Goal: Transaction & Acquisition: Purchase product/service

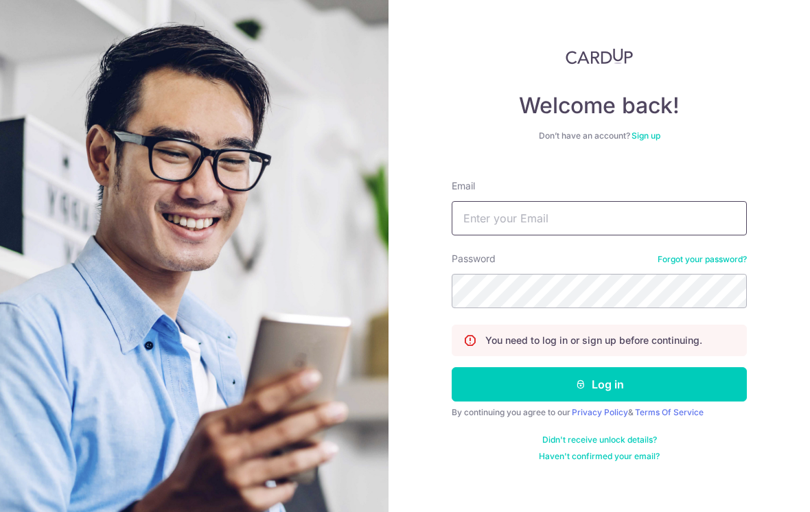
type input "Joe_ylow@outlook.com"
click at [599, 384] on button "Log in" at bounding box center [598, 384] width 295 height 34
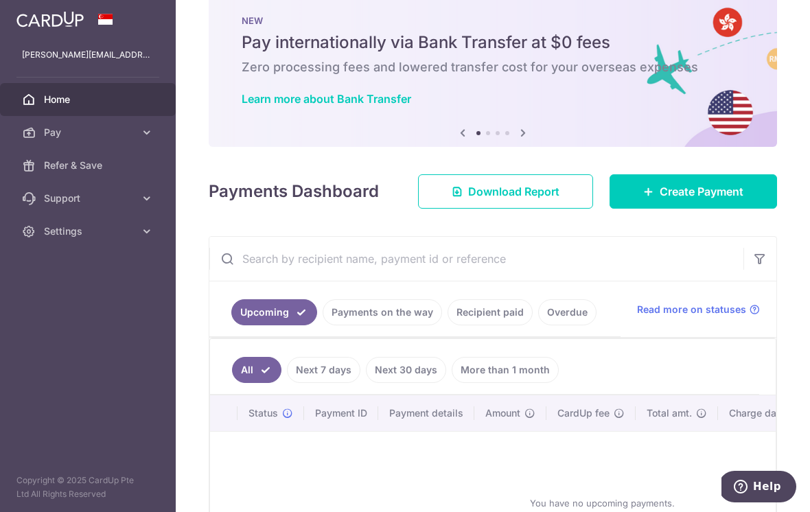
scroll to position [14, 0]
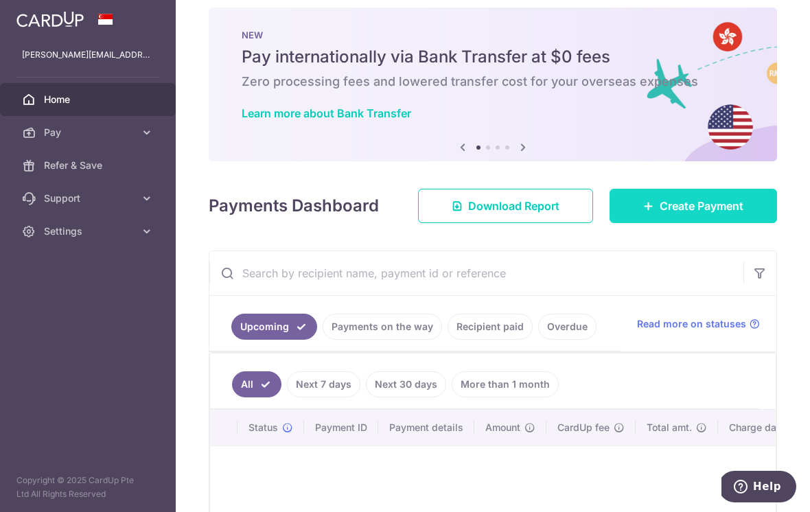
click at [731, 214] on span "Create Payment" at bounding box center [701, 206] width 84 height 16
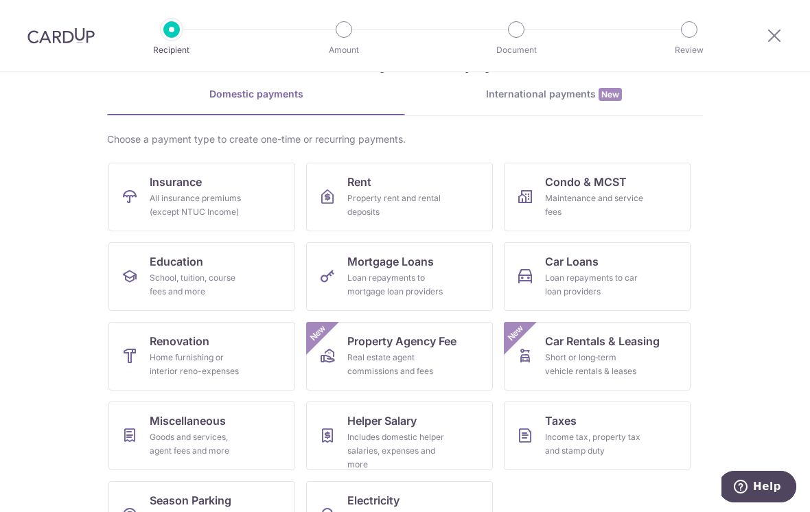
scroll to position [66, 0]
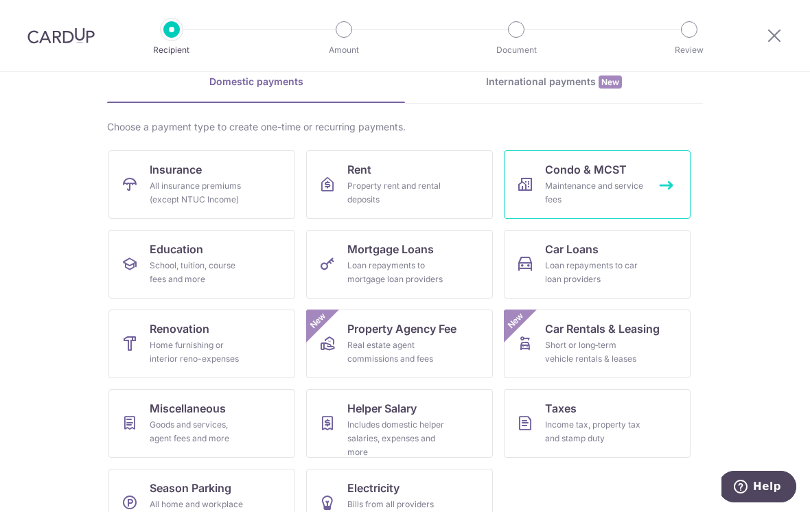
click at [619, 178] on link "Condo & MCST Maintenance and service fees" at bounding box center [597, 184] width 187 height 69
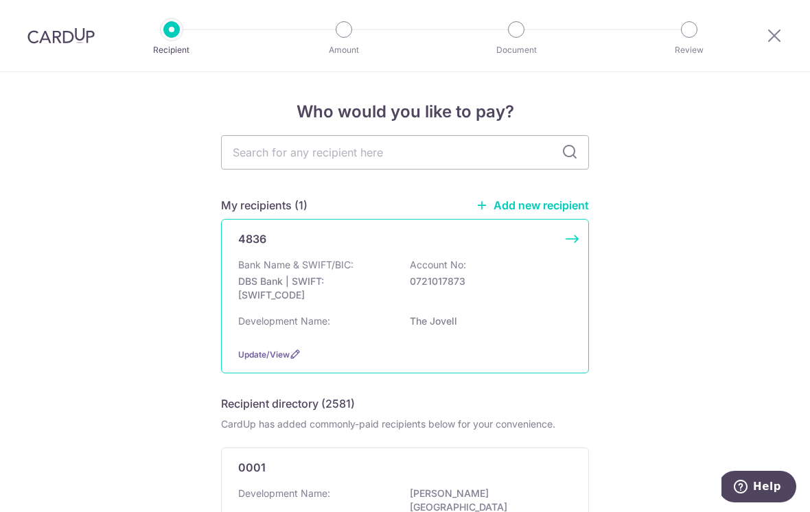
click at [524, 331] on div "Development Name: The Jovell" at bounding box center [404, 325] width 333 height 22
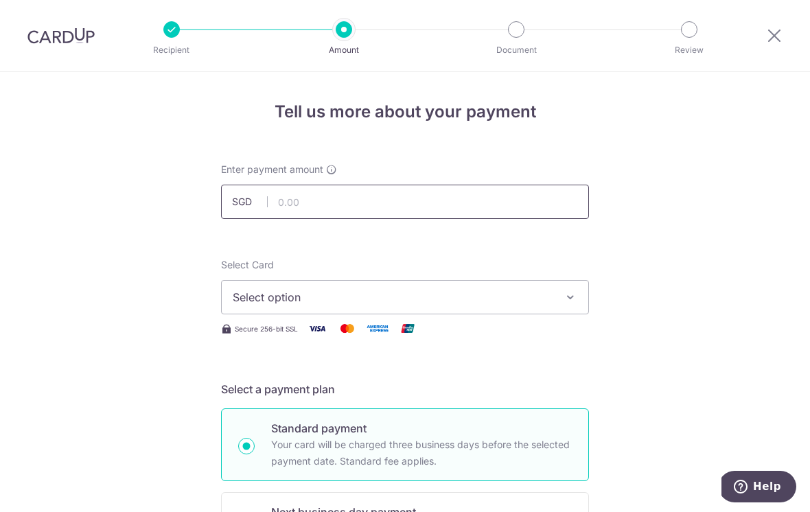
click at [319, 202] on input "text" at bounding box center [405, 202] width 368 height 34
click at [533, 305] on span "Select option" at bounding box center [393, 297] width 320 height 16
type input "1,324.35"
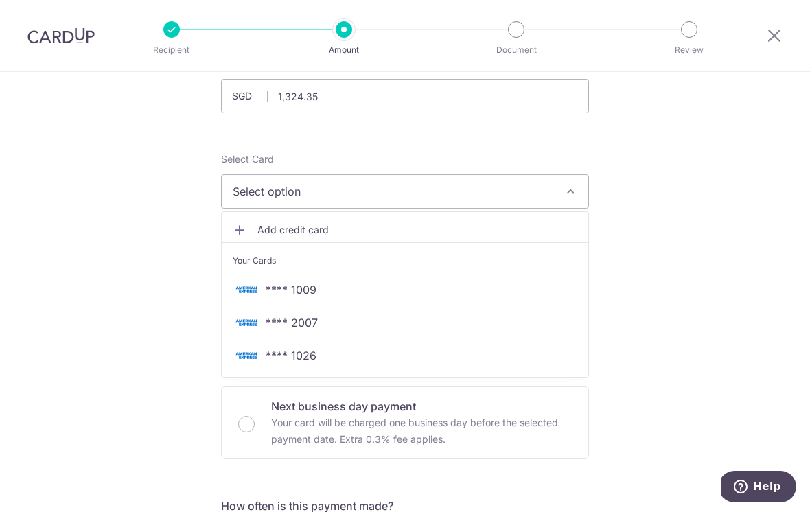
scroll to position [115, 0]
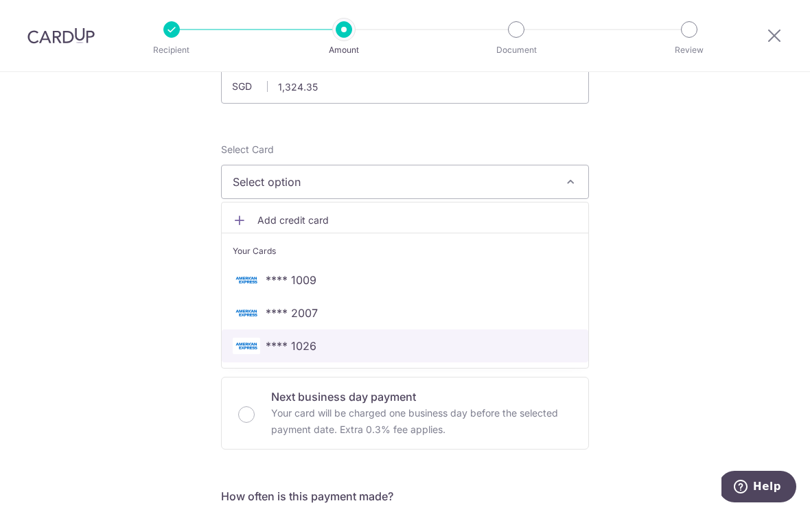
click at [481, 347] on span "**** 1026" at bounding box center [405, 346] width 344 height 16
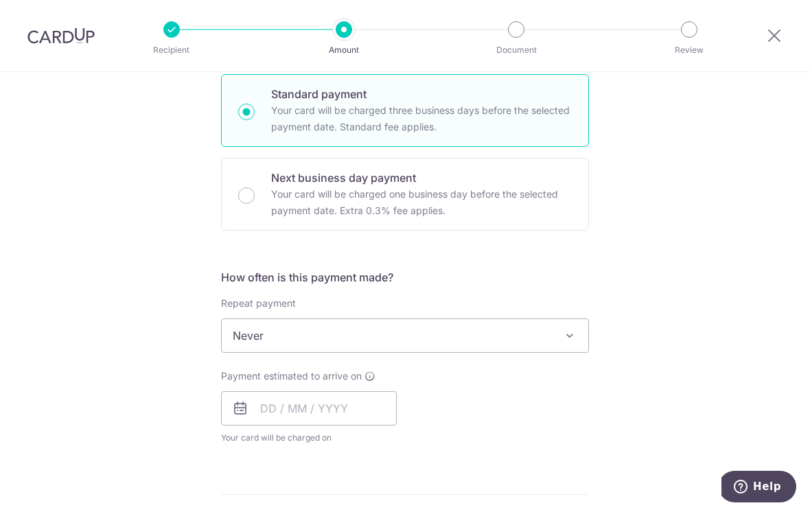
scroll to position [344, 0]
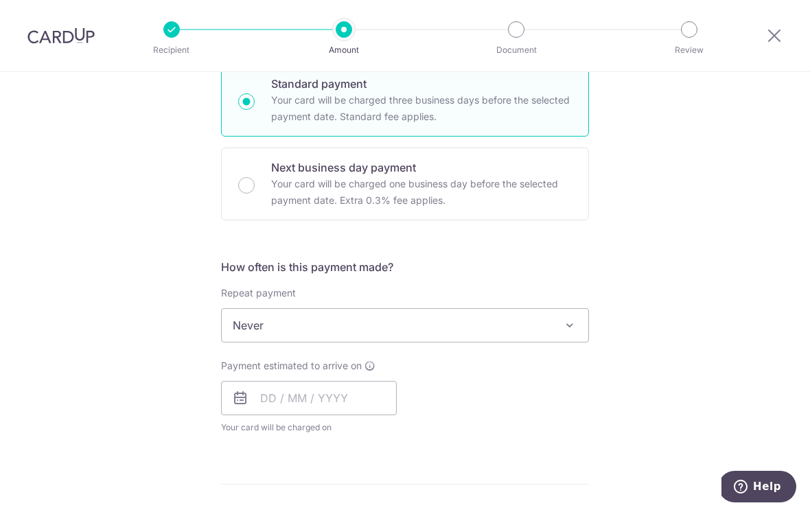
click at [543, 333] on span "Never" at bounding box center [405, 325] width 366 height 33
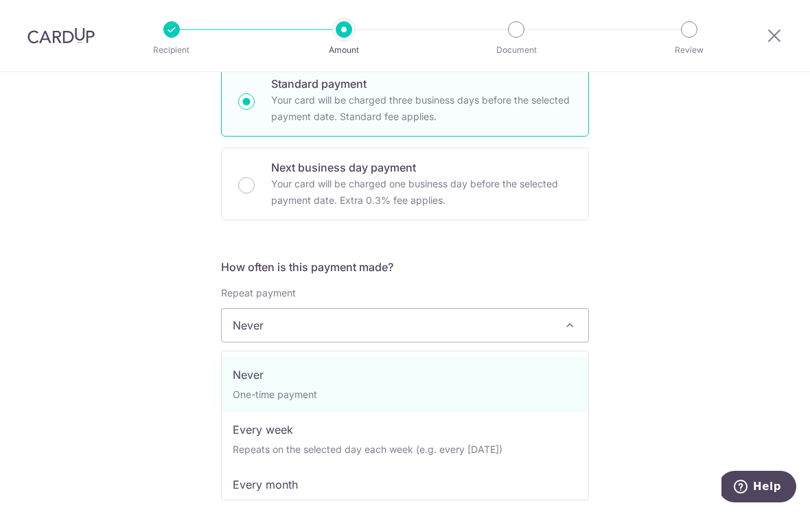
click at [644, 272] on div "Tell us more about your payment Enter payment amount SGD 1,324.35 1324.35 Selec…" at bounding box center [405, 348] width 810 height 1241
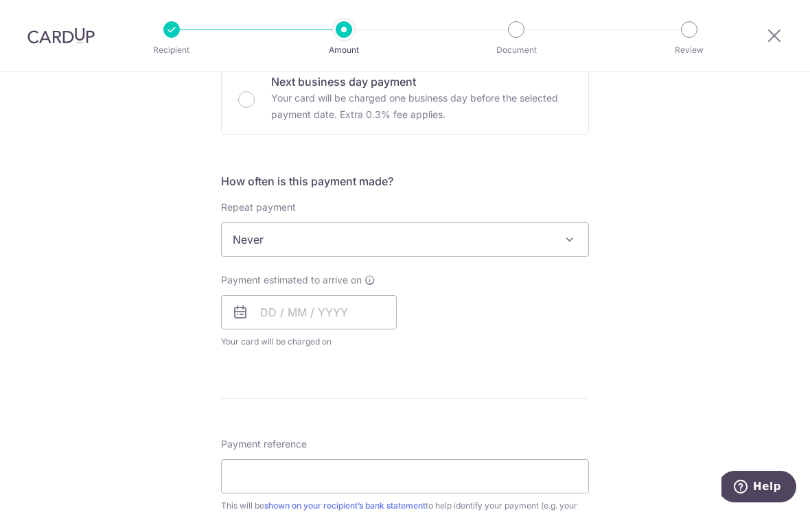
scroll to position [431, 0]
click at [303, 314] on input "text" at bounding box center [309, 311] width 176 height 34
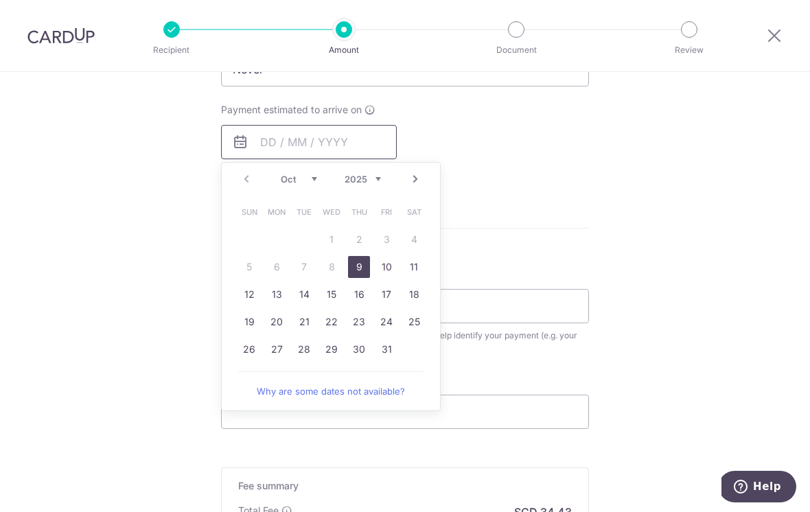
scroll to position [599, 0]
click at [362, 361] on link "30" at bounding box center [359, 351] width 22 height 22
type input "30/10/2025"
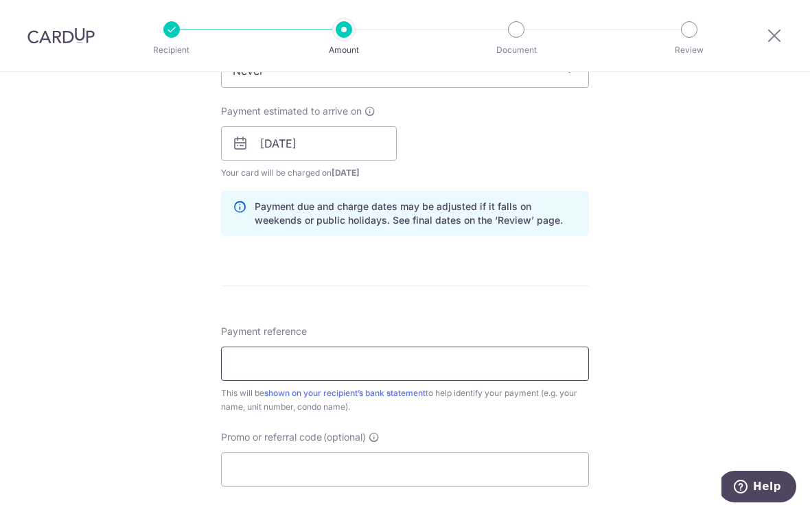
click at [499, 365] on input "Payment reference" at bounding box center [405, 363] width 368 height 34
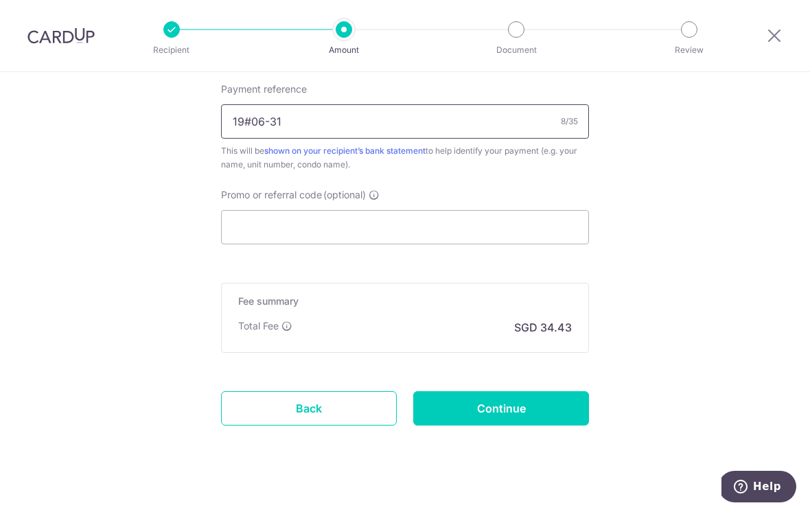
scroll to position [840, 0]
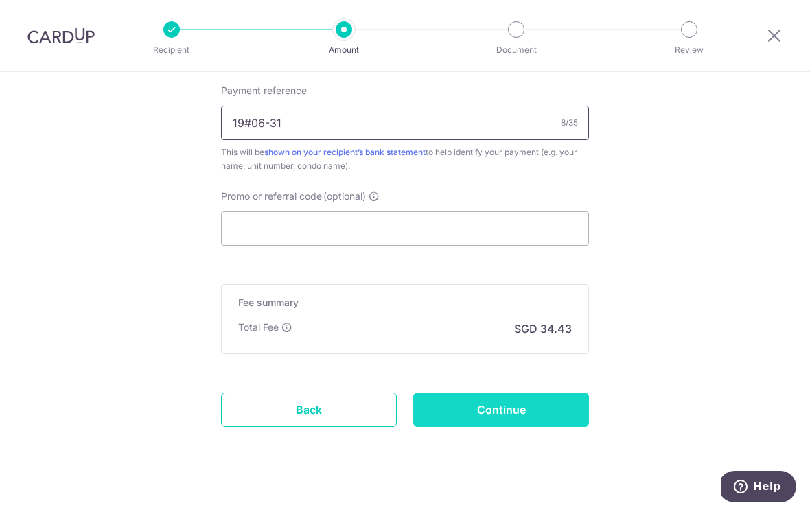
type input "19#06-31"
click at [544, 421] on input "Continue" at bounding box center [501, 409] width 176 height 34
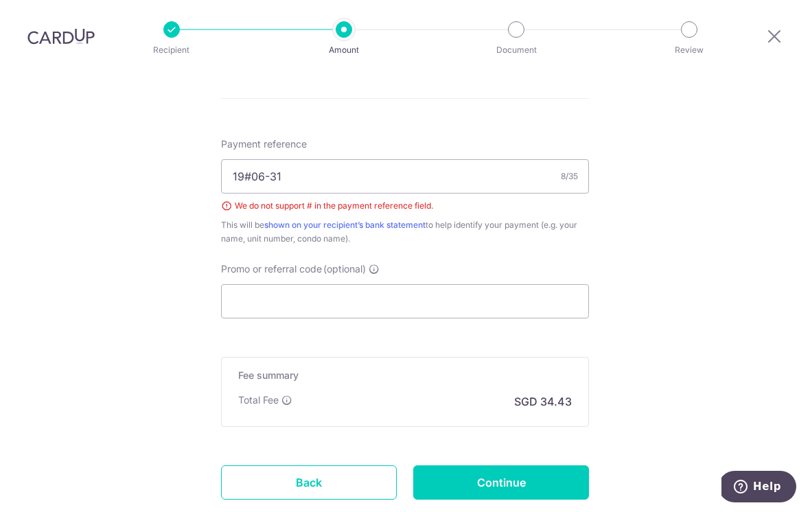
scroll to position [790, 0]
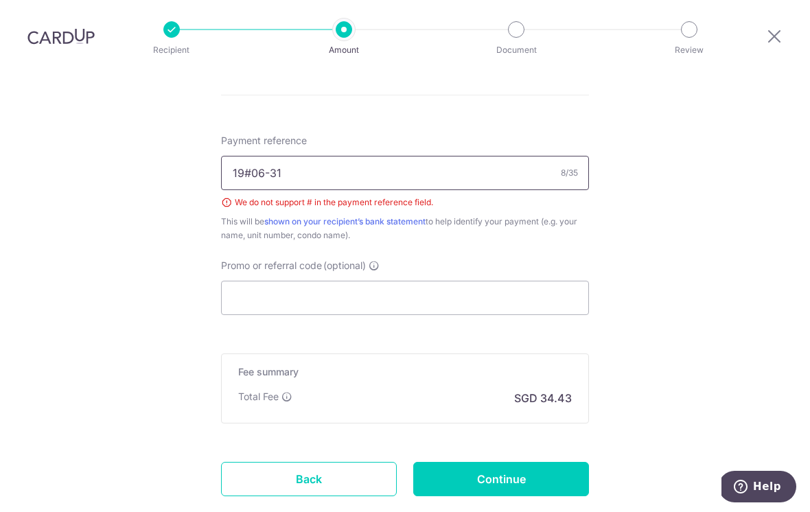
click at [244, 156] on input "19#06-31" at bounding box center [405, 173] width 368 height 34
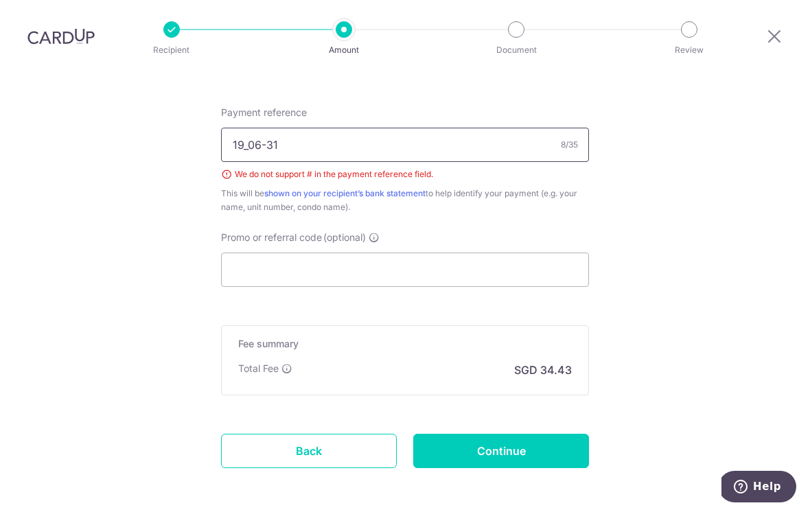
scroll to position [852, 0]
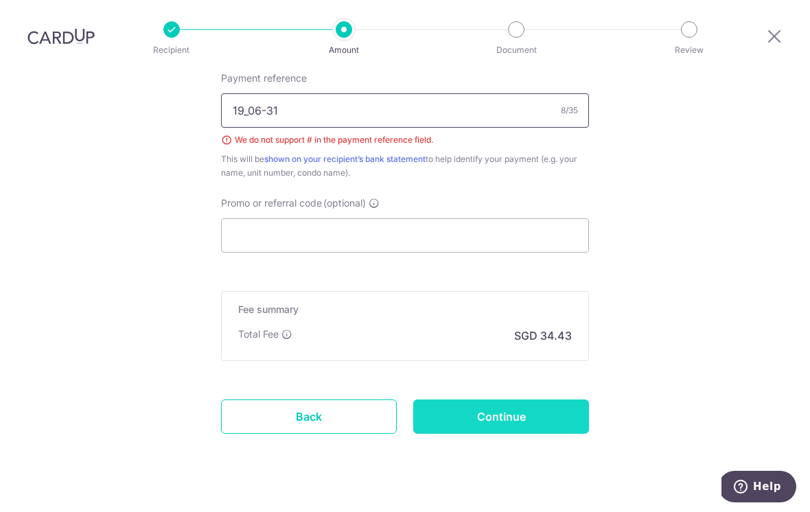
type input "19_06-31"
click at [510, 399] on input "Continue" at bounding box center [501, 416] width 176 height 34
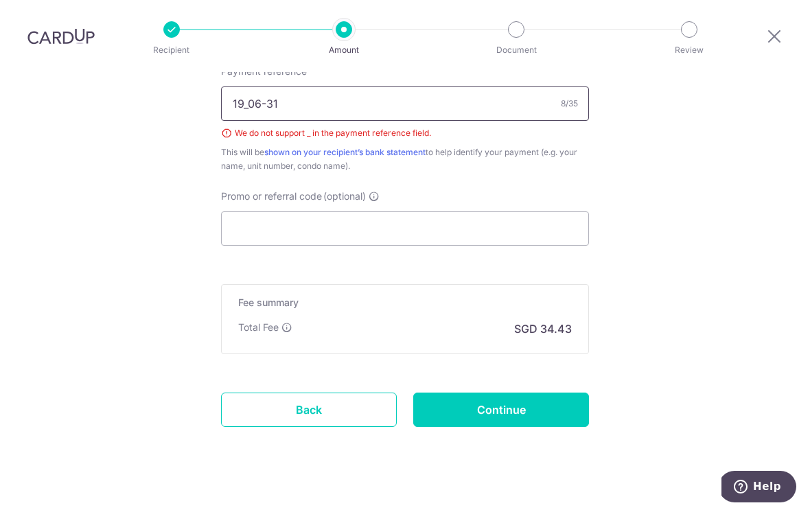
click at [348, 86] on input "19_06-31" at bounding box center [405, 103] width 368 height 34
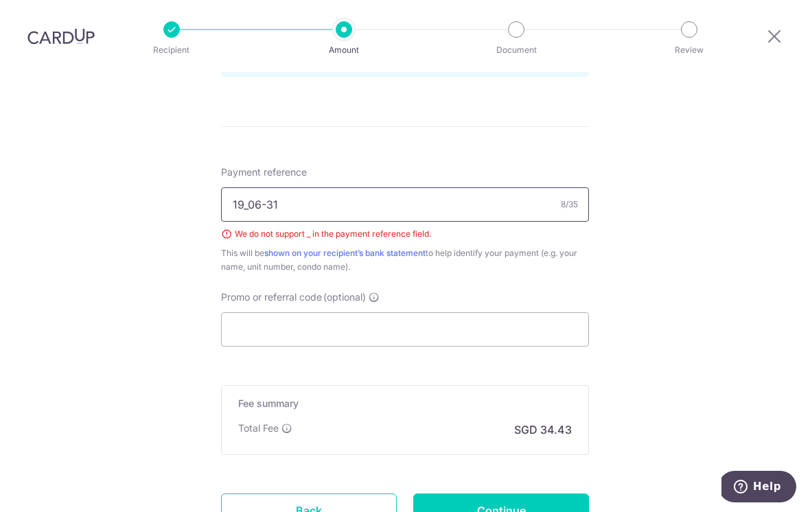
scroll to position [760, 0]
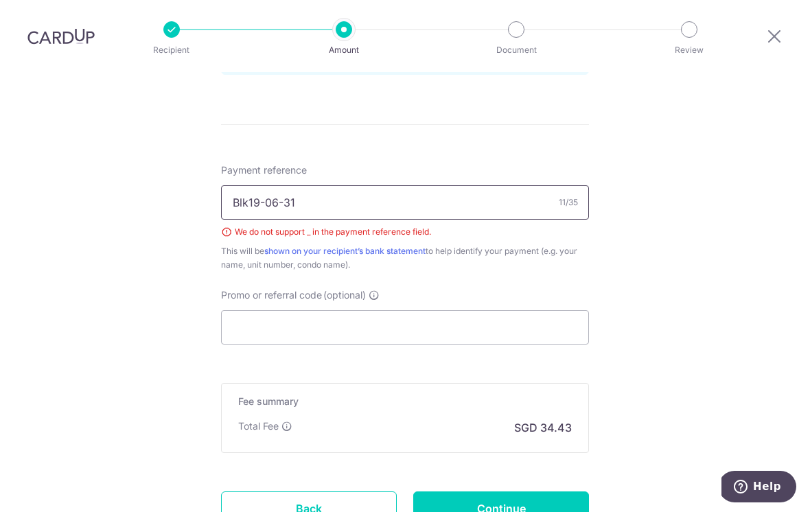
type input "Blk19-06-31"
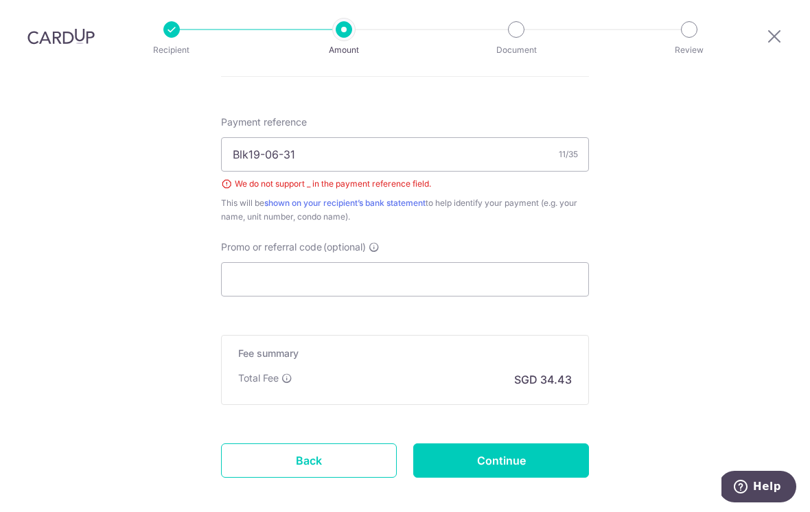
scroll to position [810, 0]
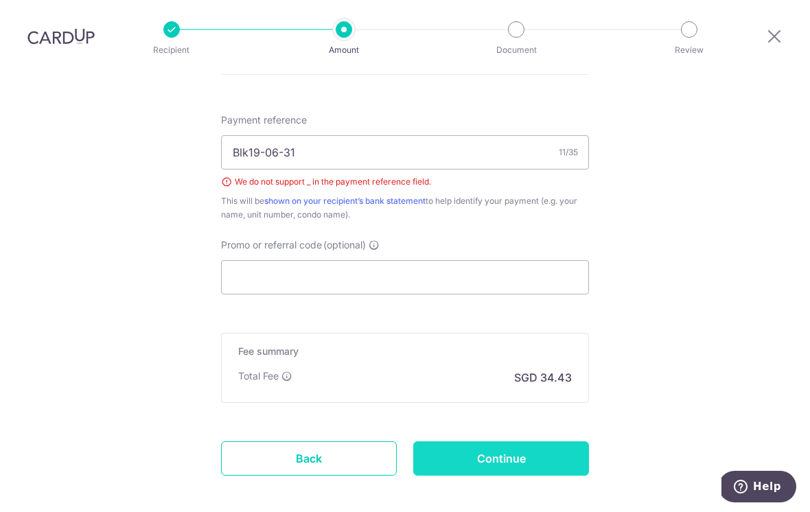
click at [534, 441] on input "Continue" at bounding box center [501, 458] width 176 height 34
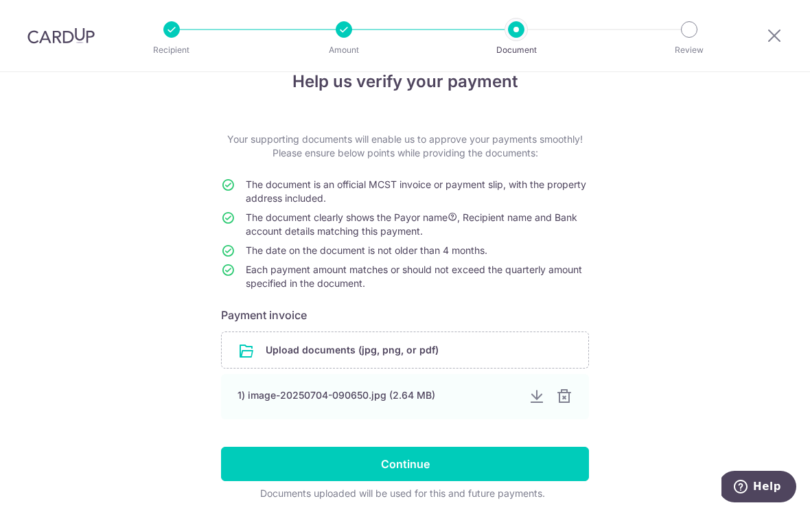
scroll to position [31, 0]
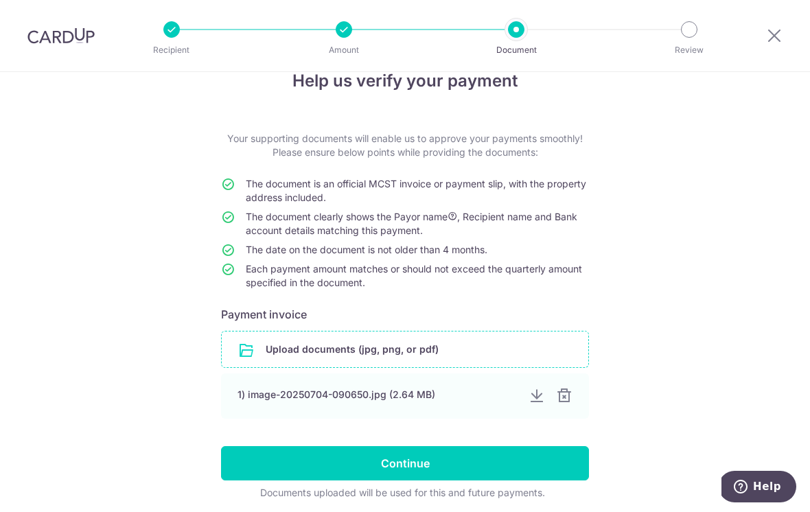
click at [401, 355] on input "file" at bounding box center [405, 349] width 366 height 36
click at [457, 350] on input "file" at bounding box center [405, 349] width 366 height 36
click at [337, 348] on input "file" at bounding box center [405, 349] width 366 height 36
click at [338, 352] on input "file" at bounding box center [405, 349] width 366 height 36
click at [351, 355] on input "file" at bounding box center [405, 349] width 366 height 36
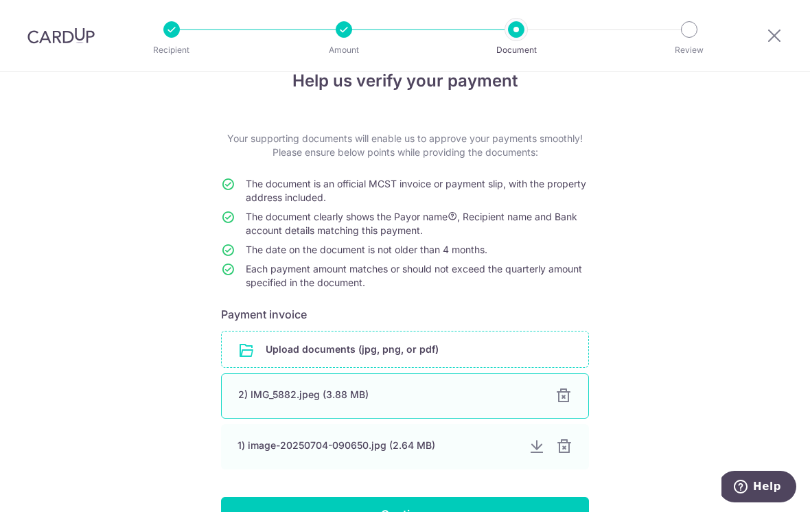
click at [349, 399] on div "2) IMG_5882.jpeg (3.88 MB)" at bounding box center [388, 395] width 300 height 14
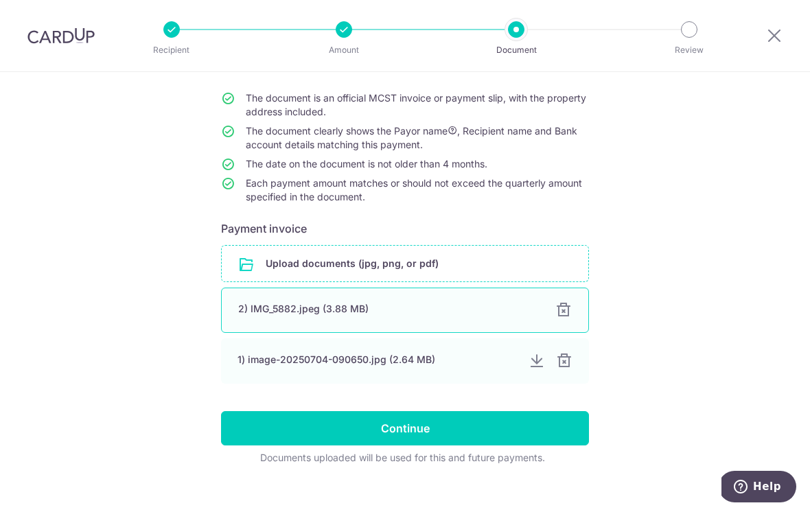
scroll to position [116, 0]
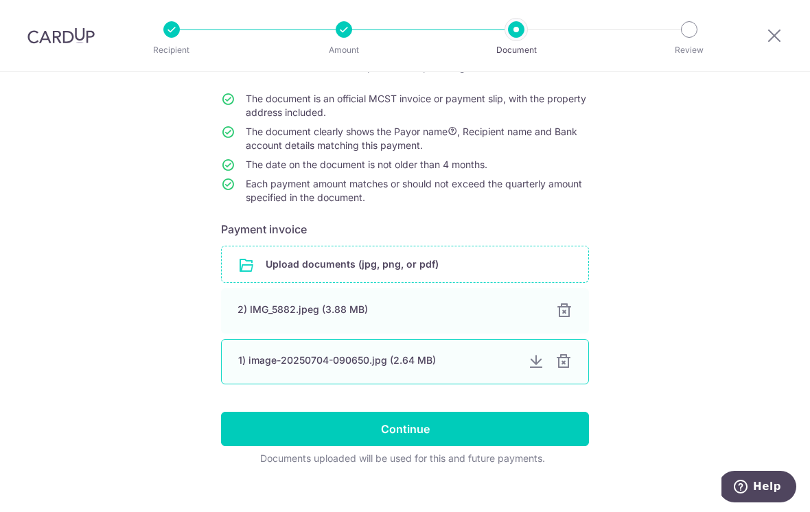
click at [564, 370] on div at bounding box center [563, 361] width 16 height 16
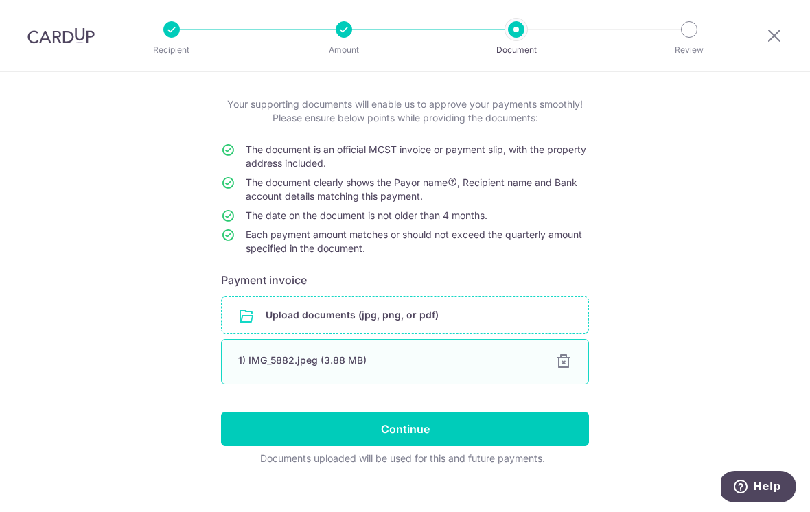
click at [571, 364] on div at bounding box center [563, 361] width 16 height 16
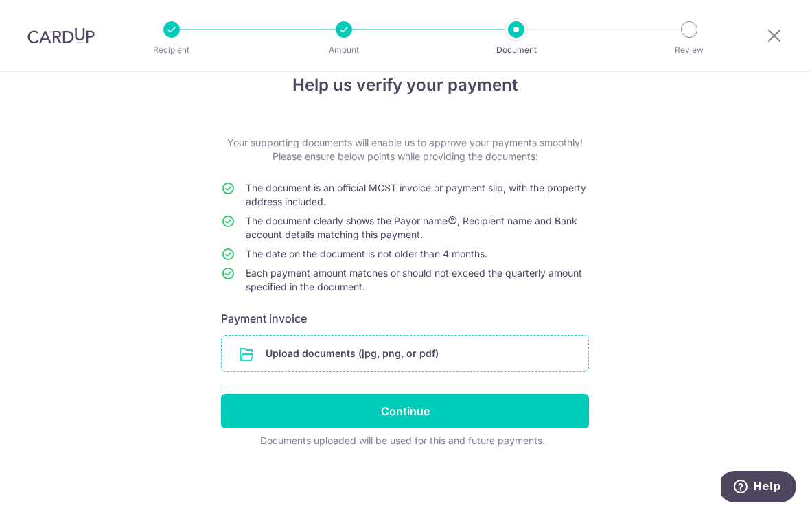
scroll to position [9, 0]
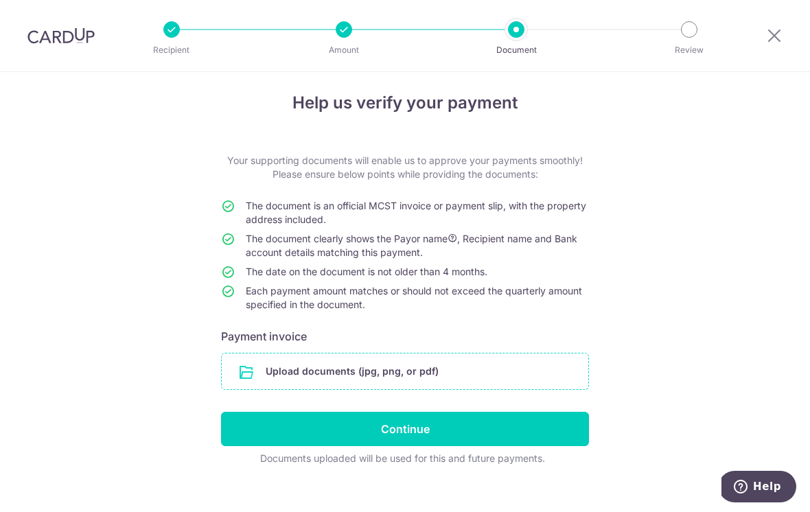
click at [332, 379] on input "file" at bounding box center [405, 371] width 366 height 36
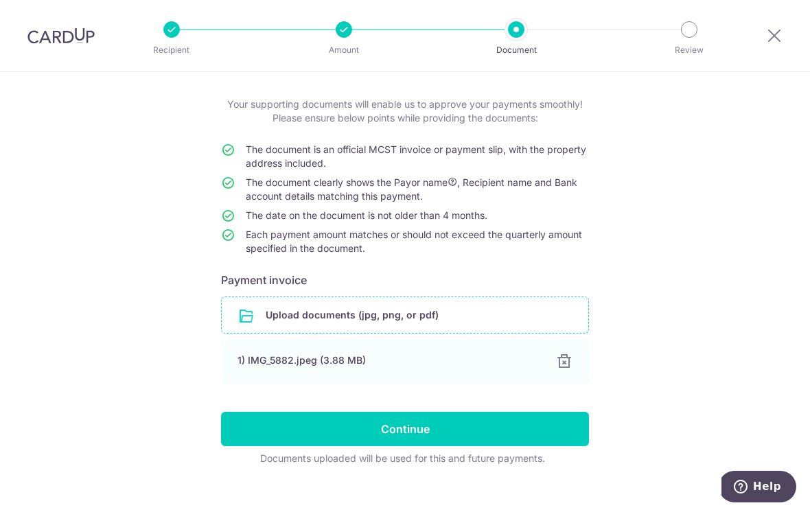
scroll to position [65, 0]
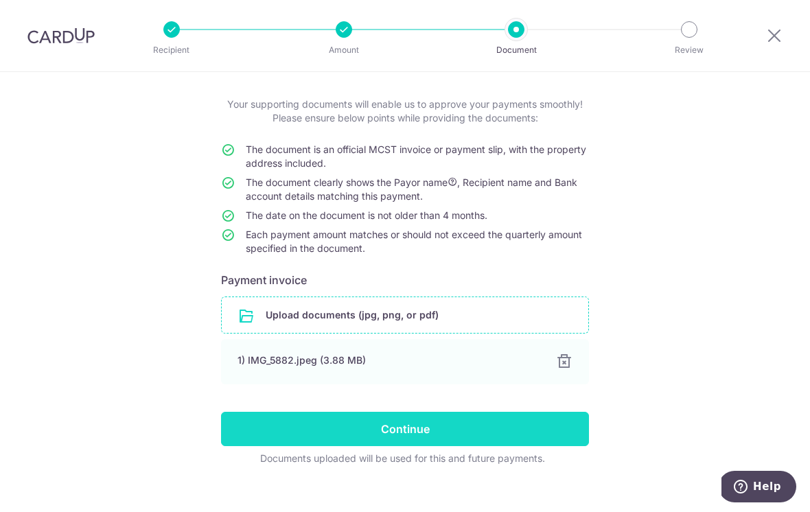
click at [553, 440] on input "Continue" at bounding box center [405, 429] width 368 height 34
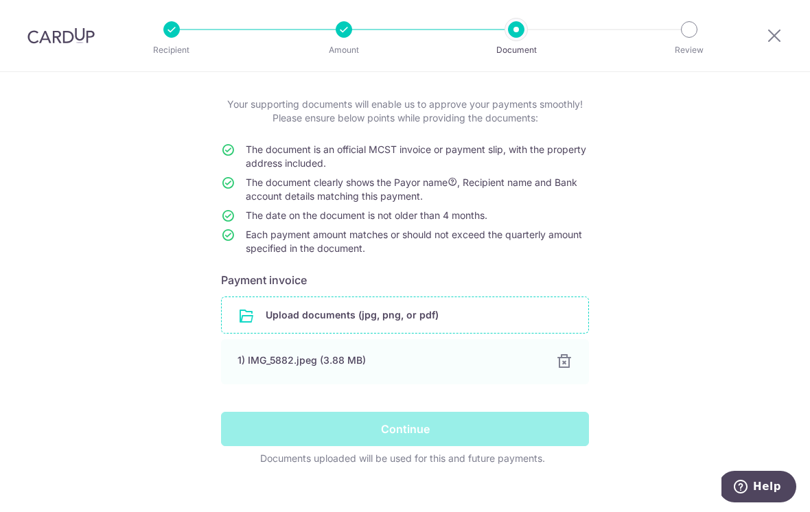
click at [541, 432] on div "Continue" at bounding box center [405, 429] width 384 height 34
click at [468, 439] on div "Continue" at bounding box center [405, 429] width 384 height 34
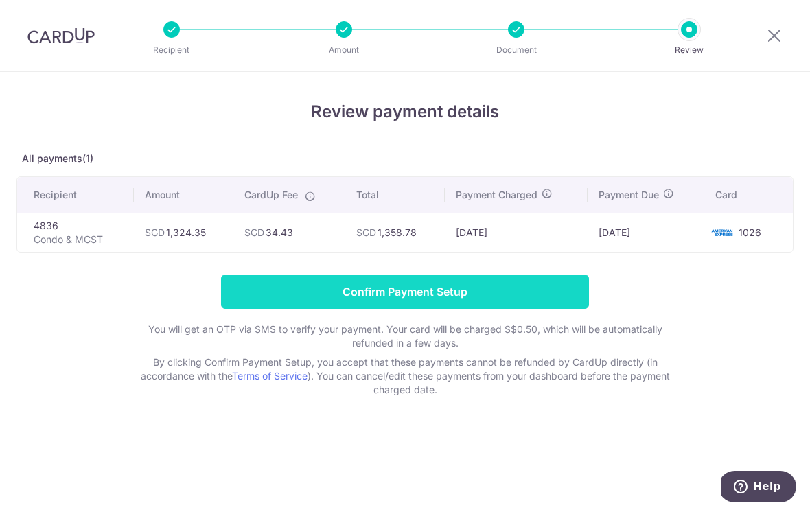
click at [546, 298] on input "Confirm Payment Setup" at bounding box center [405, 291] width 368 height 34
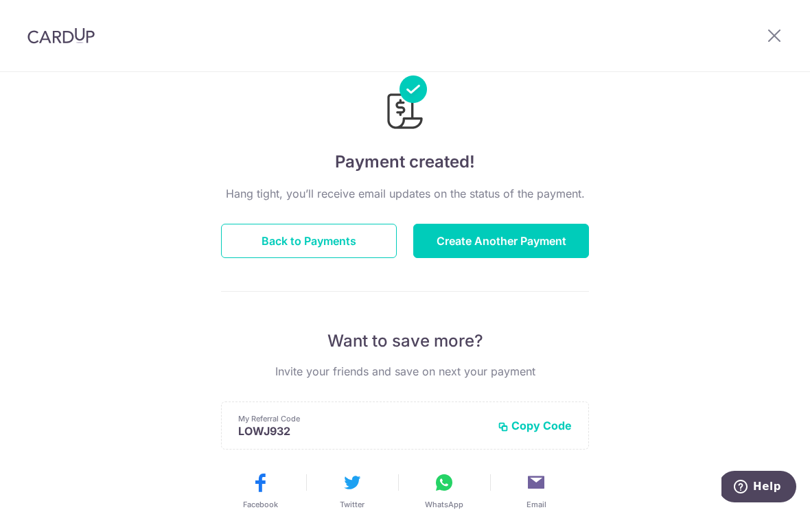
scroll to position [36, 0]
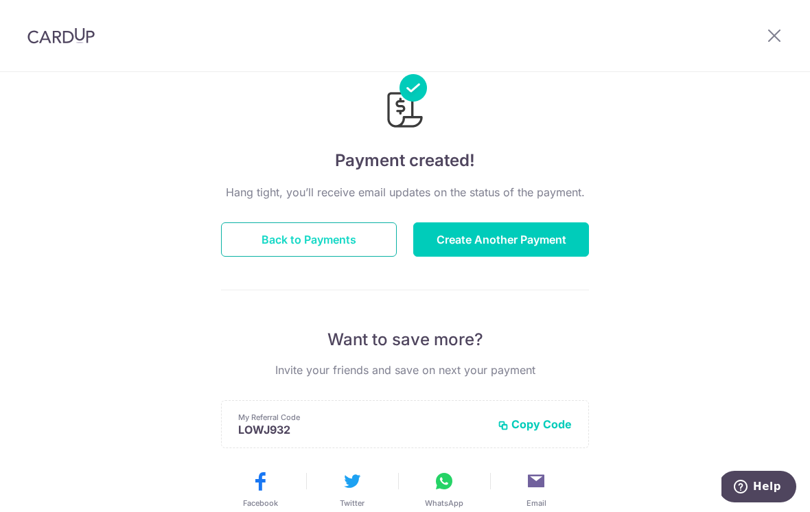
click at [352, 249] on button "Back to Payments" at bounding box center [309, 239] width 176 height 34
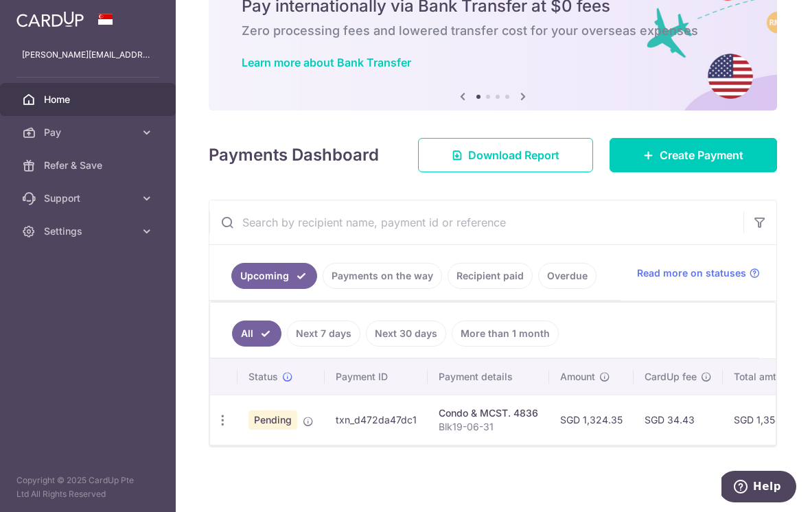
scroll to position [97, 0]
